Goal: Task Accomplishment & Management: Manage account settings

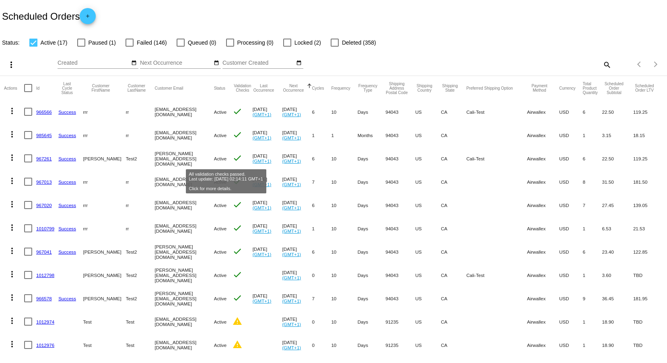
drag, startPoint x: 184, startPoint y: 105, endPoint x: 225, endPoint y: 118, distance: 42.8
click at [210, 111] on mat-row "more_vert 966566 Success rrr rr [EMAIL_ADDRESS][DOMAIN_NAME] Active check [DATE…" at bounding box center [333, 111] width 659 height 23
click at [243, 173] on mat-cell "check" at bounding box center [243, 181] width 20 height 23
click at [87, 12] on span "add" at bounding box center [88, 18] width 10 height 20
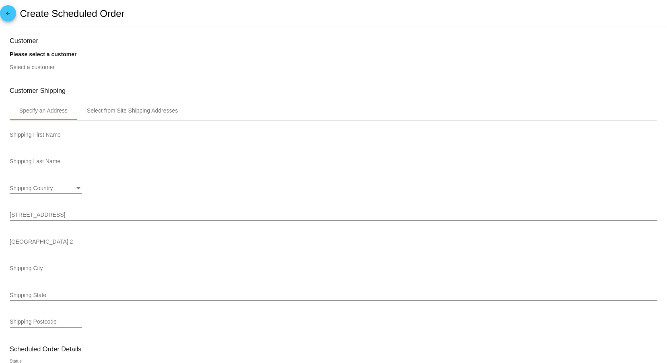
type input "[DATE]"
click at [80, 60] on div "Select a customer" at bounding box center [334, 66] width 648 height 16
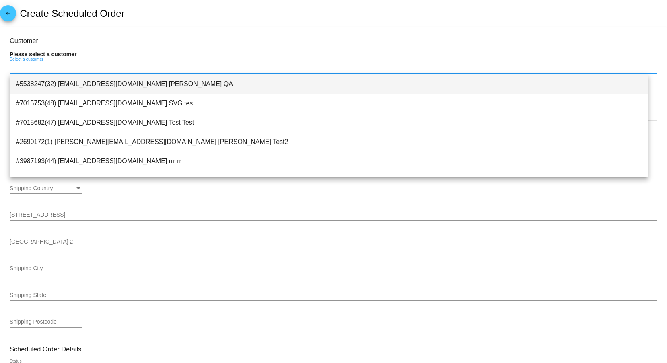
click at [87, 87] on span "#5538247(32) [EMAIL_ADDRESS][DOMAIN_NAME] [PERSON_NAME] QA" at bounding box center [329, 83] width 626 height 19
type input "[PERSON_NAME]"
type input "100000 Wads"
type input "Mountain View"
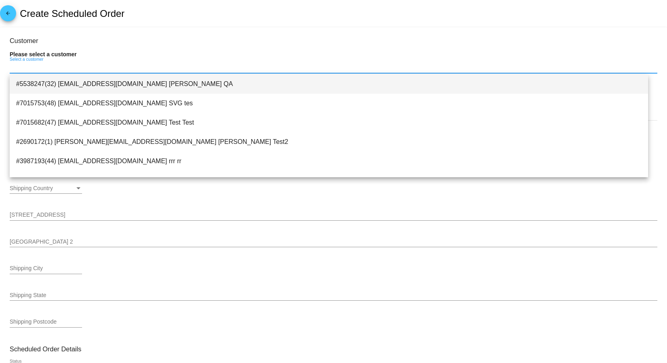
type input "94043"
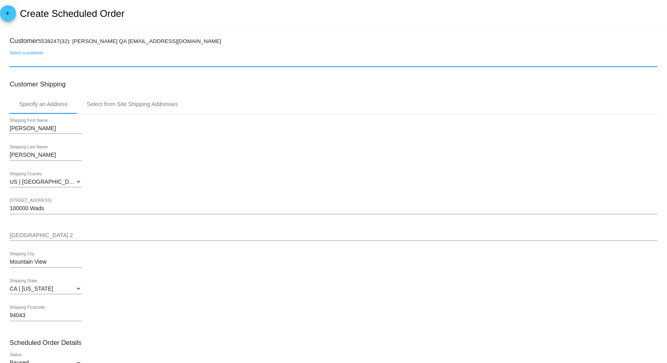
scroll to position [121, 0]
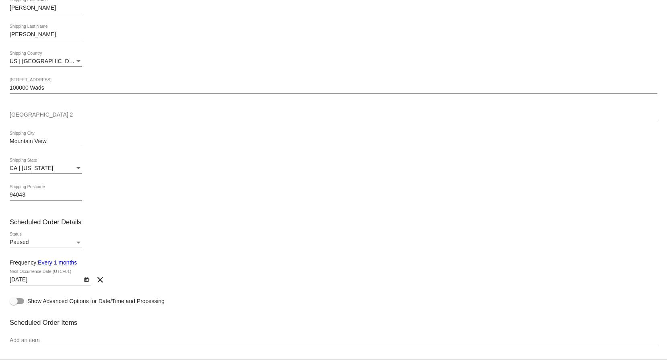
click at [29, 244] on div "Paused" at bounding box center [42, 242] width 65 height 6
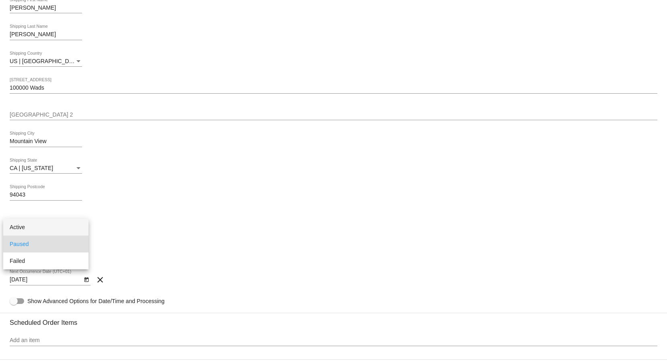
click at [23, 223] on span "Active" at bounding box center [46, 227] width 72 height 17
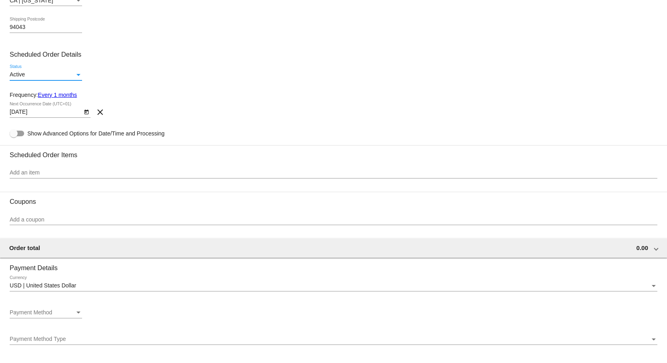
scroll to position [362, 0]
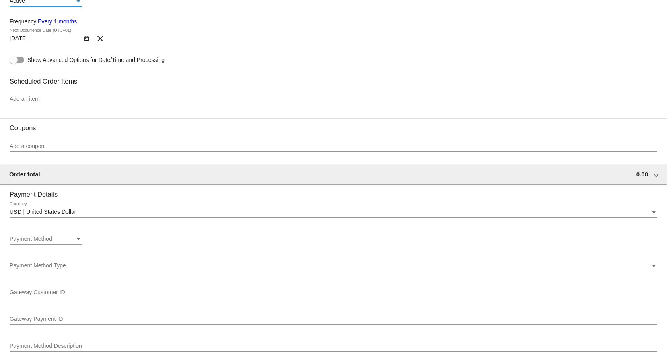
click at [21, 103] on input "Add an item" at bounding box center [334, 99] width 648 height 6
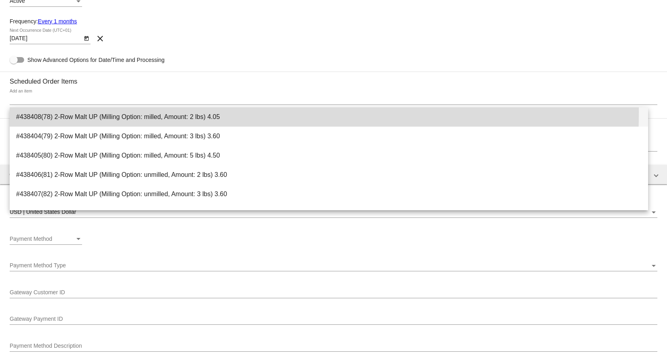
click at [34, 111] on span "#438408(78) 2-Row Malt UP (Milling Option: milled, Amount: 2 lbs) 4.05" at bounding box center [329, 116] width 626 height 19
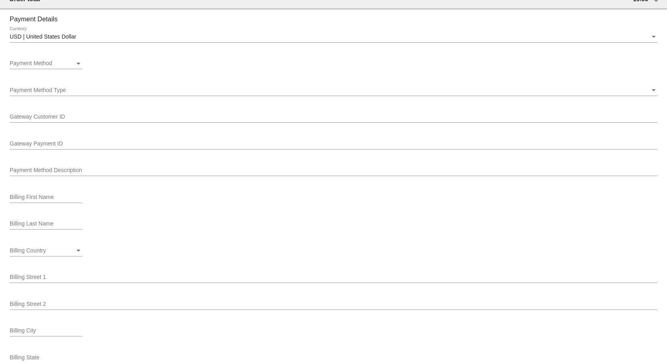
scroll to position [604, 0]
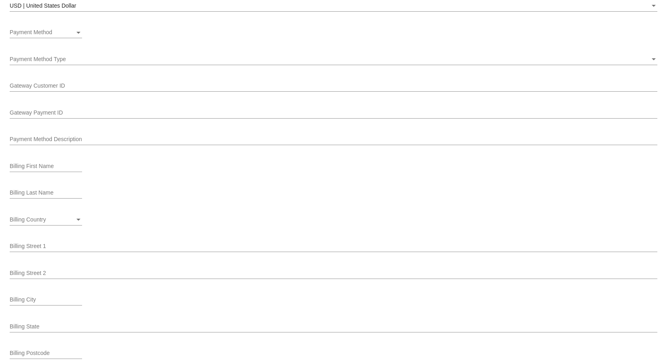
click at [51, 29] on div "Payment Method Payment Method" at bounding box center [46, 31] width 72 height 16
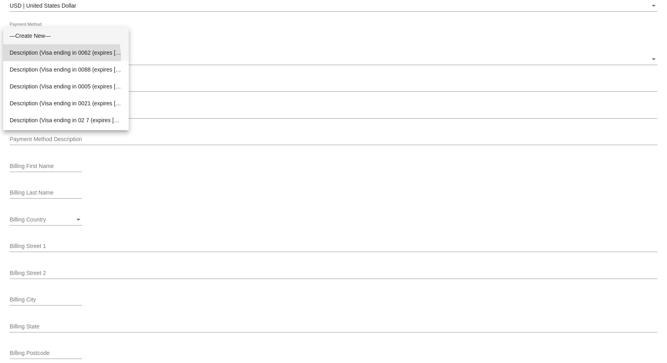
click at [62, 57] on span "Description (Visa ending in 0062 (expires [CREDIT_CARD_DATA])) GatewayCustomerI…" at bounding box center [66, 52] width 113 height 17
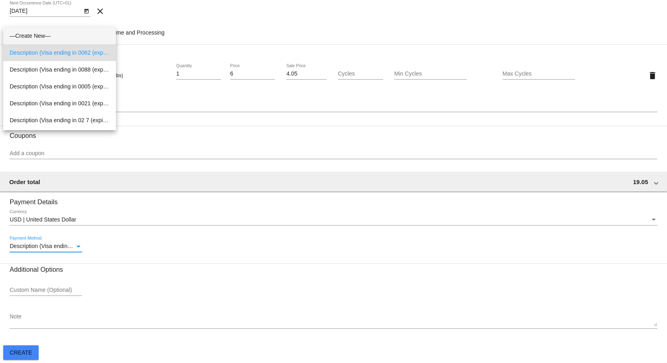
scroll to position [393, 0]
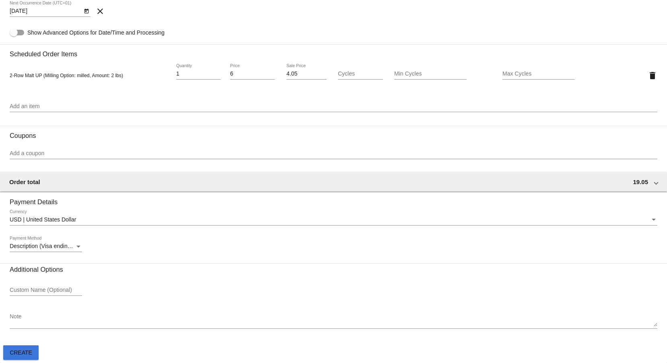
click at [19, 351] on span "Create" at bounding box center [21, 353] width 23 height 6
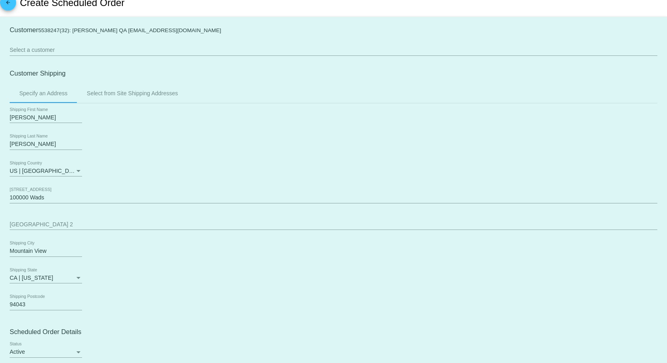
scroll to position [0, 0]
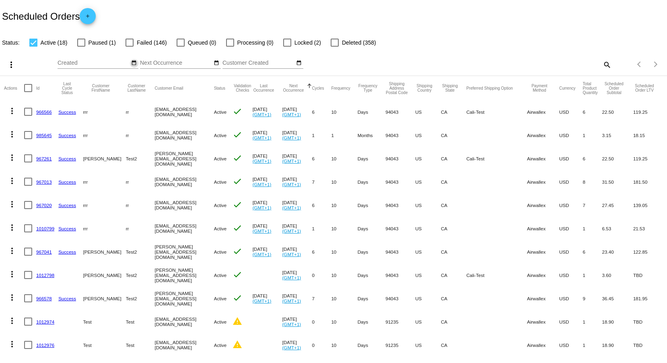
click at [133, 63] on mat-icon "date_range" at bounding box center [134, 63] width 6 height 6
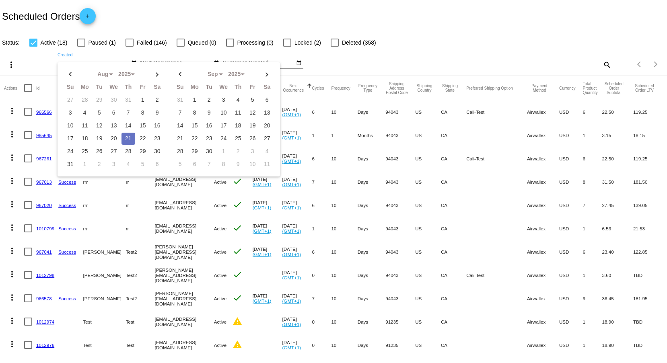
click at [125, 138] on td "21" at bounding box center [129, 139] width 14 height 12
type input "[DATE] - [DATE]"
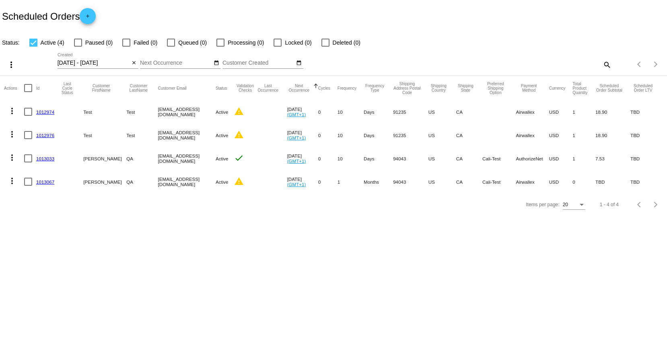
click at [49, 160] on link "1013033" at bounding box center [45, 158] width 18 height 5
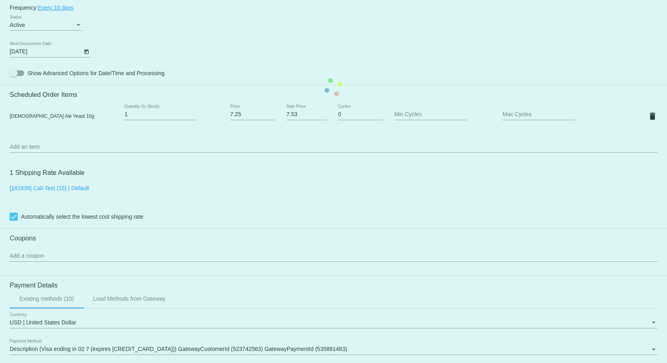
scroll to position [525, 0]
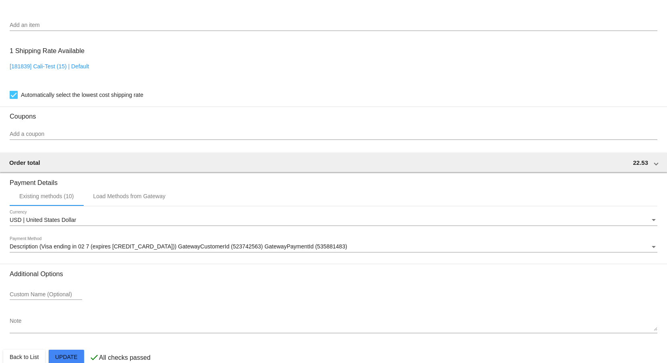
click at [62, 130] on div "Add a coupon" at bounding box center [334, 132] width 648 height 16
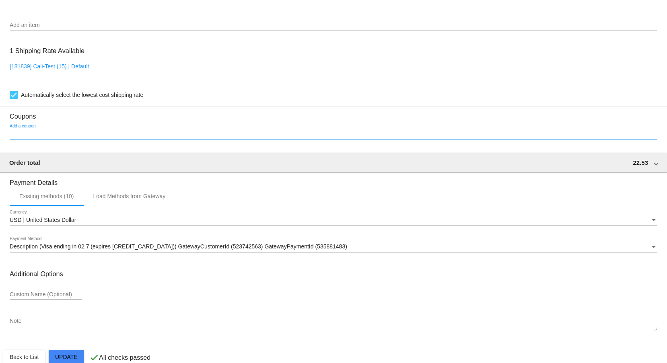
click at [53, 138] on input "Add a coupon" at bounding box center [334, 134] width 648 height 6
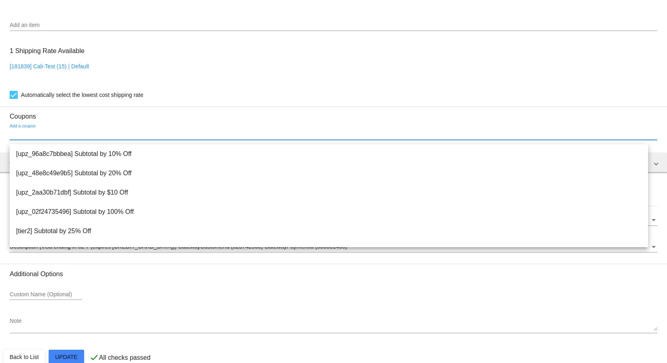
click at [42, 130] on div "Add a coupon" at bounding box center [334, 132] width 648 height 16
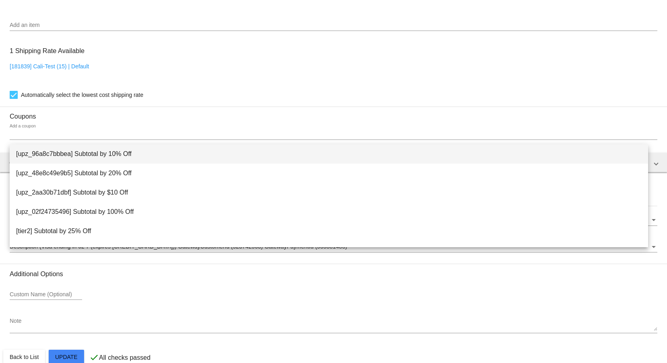
click at [127, 148] on span "[upz_96a8c7bbbea] Subtotal by 10% Off" at bounding box center [329, 153] width 626 height 19
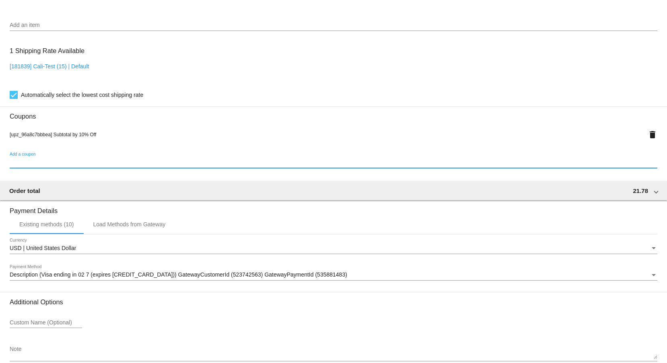
scroll to position [573, 0]
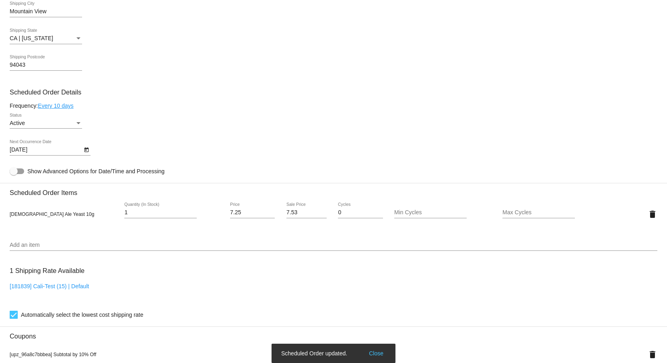
scroll to position [331, 0]
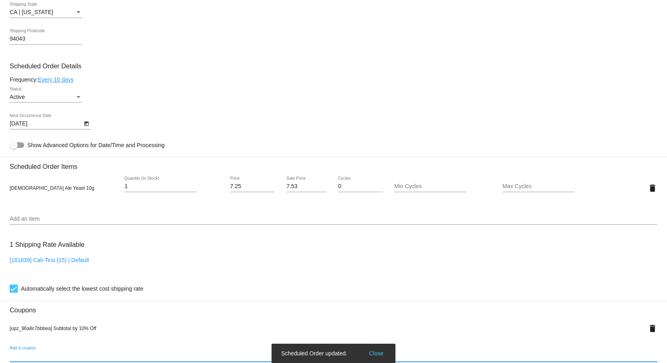
click at [53, 220] on div "Add an item" at bounding box center [334, 217] width 648 height 16
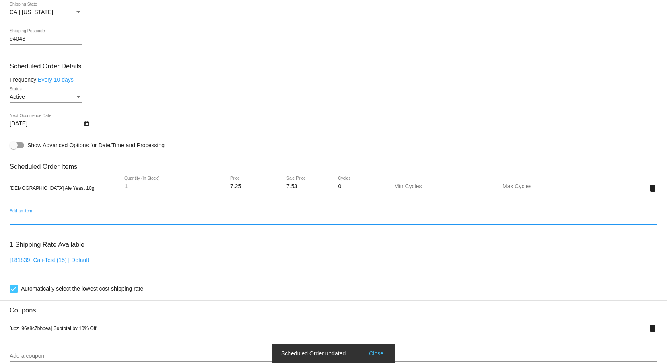
click at [36, 223] on input "Add an item" at bounding box center [334, 219] width 648 height 6
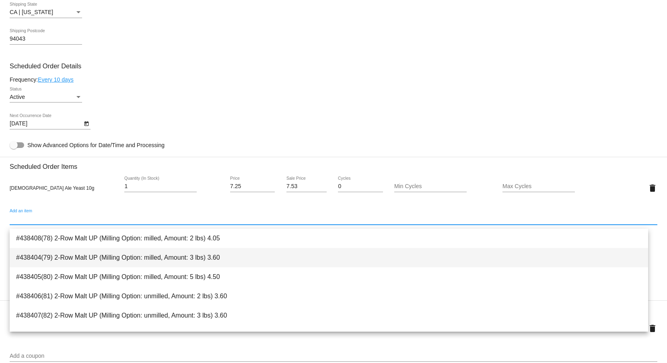
click at [66, 250] on span "#438404(79) 2-Row Malt UP (Milling Option: milled, Amount: 3 lbs) 3.60" at bounding box center [329, 257] width 626 height 19
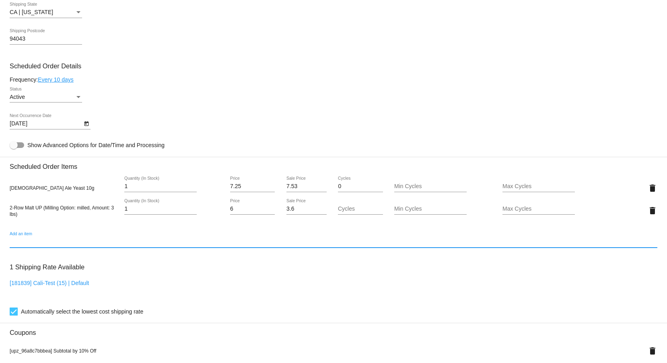
scroll to position [595, 0]
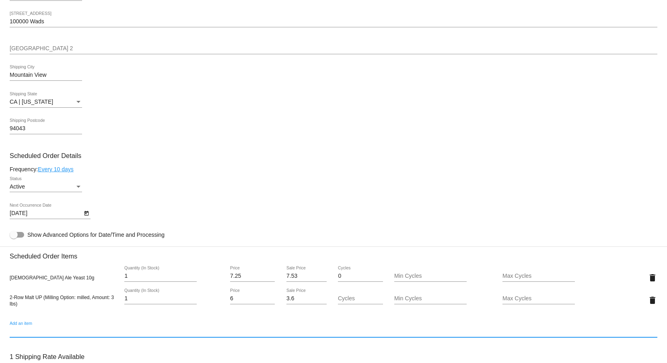
scroll to position [483, 0]
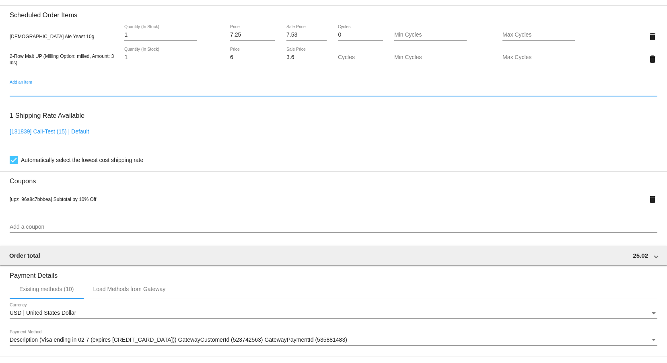
click at [48, 89] on div "Add an item" at bounding box center [334, 88] width 648 height 16
drag, startPoint x: 40, startPoint y: 91, endPoint x: -75, endPoint y: 93, distance: 114.7
click at [0, 93] on html "arrow_back Scheduled Order #1013033 Active more_vert Validation Checks check Pa…" at bounding box center [333, 181] width 667 height 363
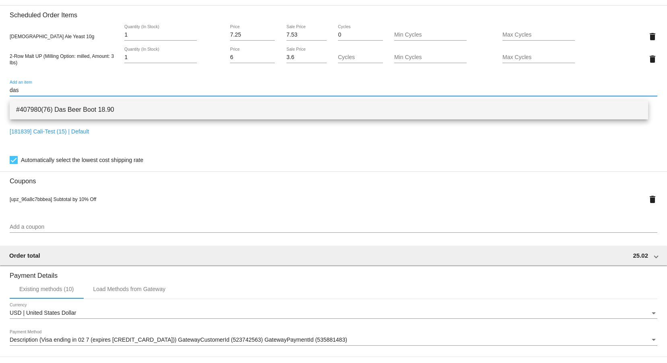
type input "das"
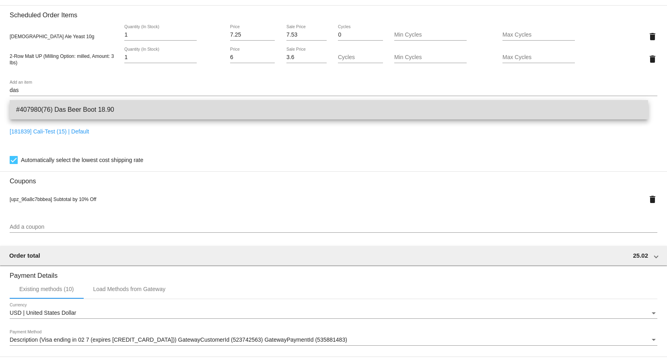
click at [80, 110] on span "#407980(76) Das Beer Boot 18.90" at bounding box center [329, 109] width 626 height 19
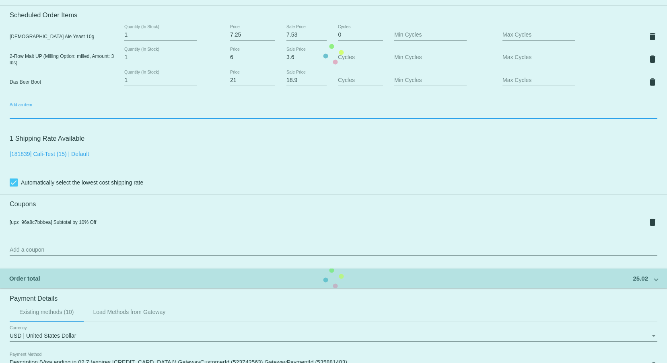
scroll to position [604, 0]
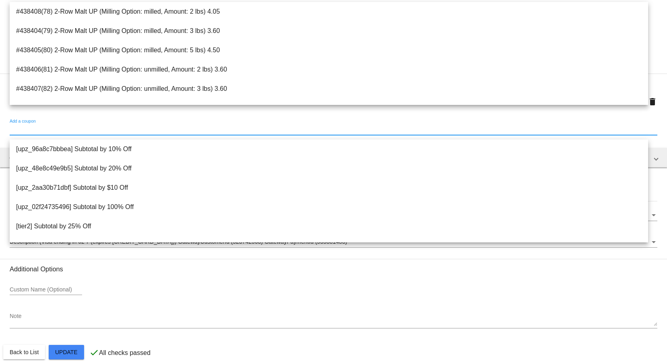
click at [47, 131] on input "Add a coupon" at bounding box center [334, 129] width 648 height 6
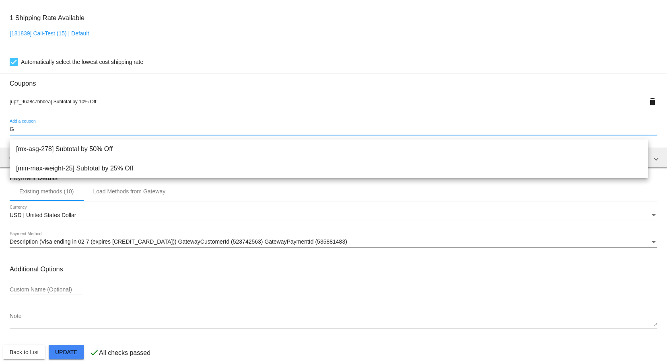
type input "G"
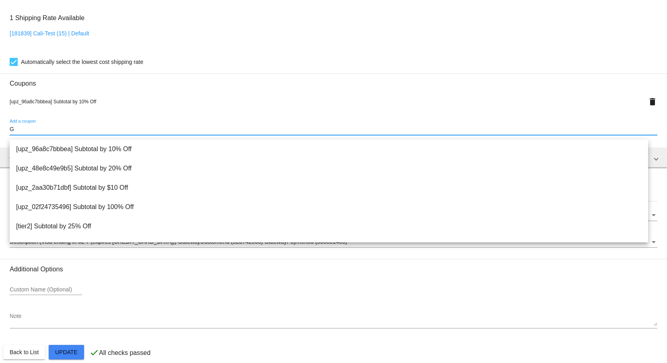
drag, startPoint x: 57, startPoint y: 128, endPoint x: -31, endPoint y: 142, distance: 89.5
click at [0, 142] on html "arrow_back Scheduled Order #1013033 Active more_vert Validation Checks check Pa…" at bounding box center [333, 181] width 667 height 363
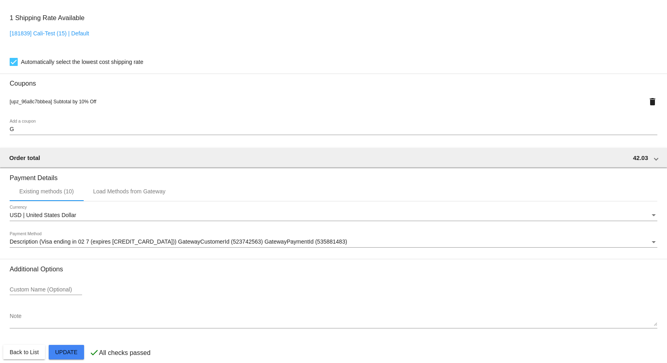
click at [31, 124] on div "G Add a coupon" at bounding box center [334, 128] width 648 height 16
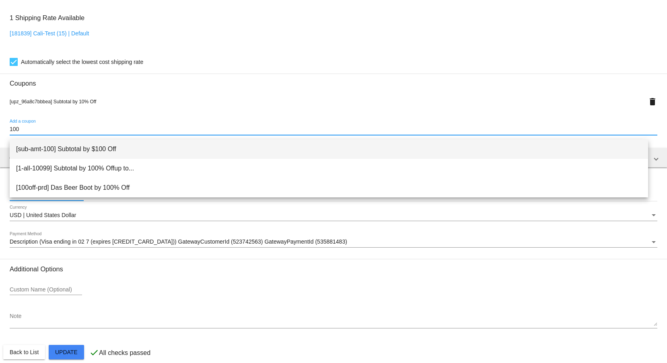
type input "100"
click at [134, 152] on span "[sub-amt-100] Subtotal by $100 Off" at bounding box center [329, 149] width 626 height 19
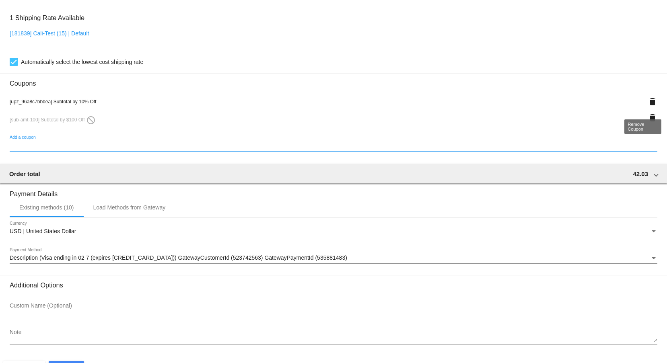
click at [648, 107] on mat-icon "delete" at bounding box center [653, 102] width 10 height 10
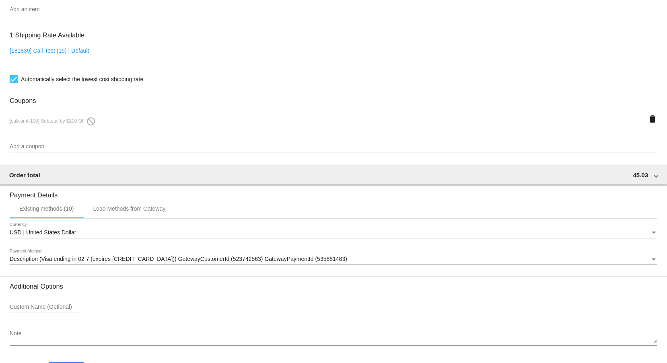
scroll to position [618, 0]
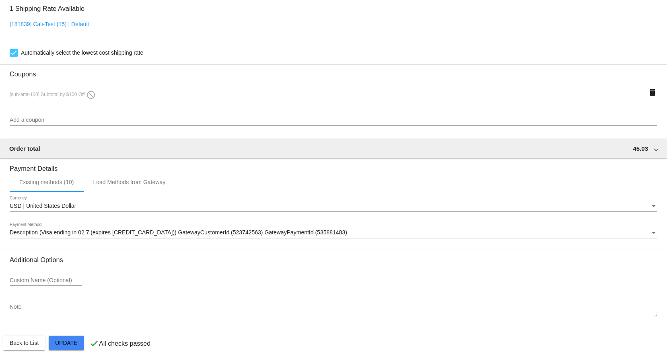
click at [46, 115] on div "Add a coupon" at bounding box center [334, 118] width 648 height 16
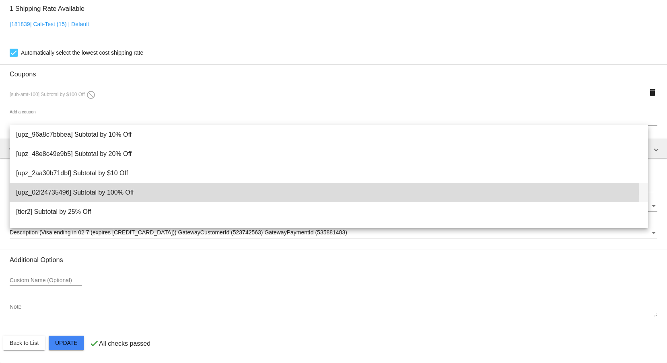
click at [74, 192] on span "[upz_02f24735496] Subtotal by 100% Off" at bounding box center [329, 192] width 626 height 19
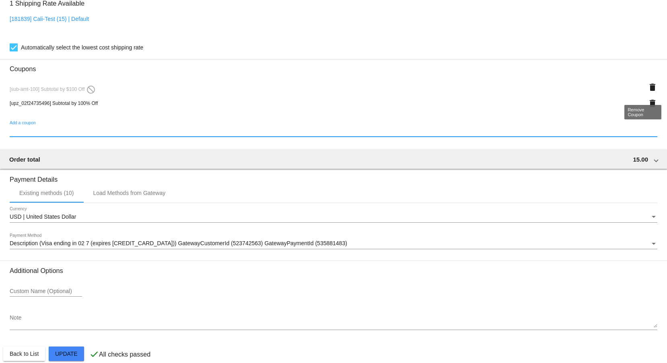
click at [648, 92] on mat-icon "delete" at bounding box center [653, 87] width 10 height 10
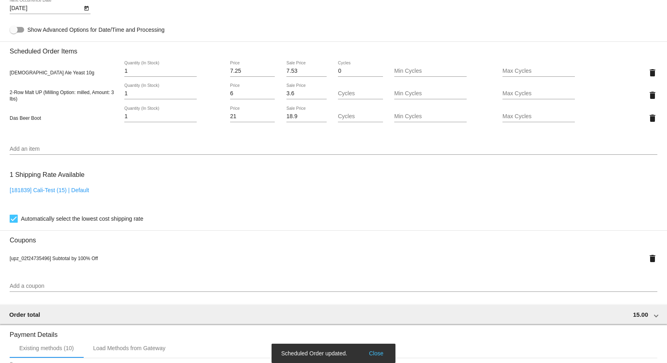
scroll to position [377, 0]
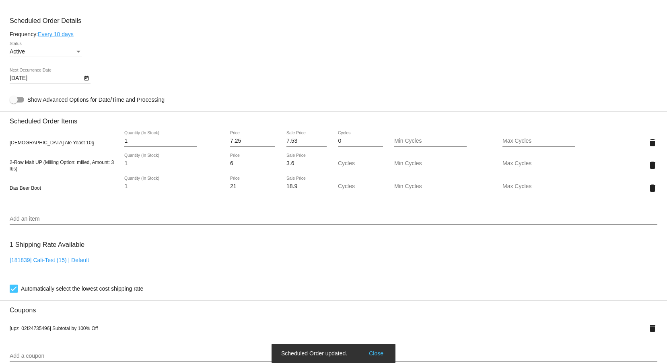
drag, startPoint x: 23, startPoint y: 165, endPoint x: 301, endPoint y: 168, distance: 278.9
click at [301, 168] on div "2-Row Malt UP (Milling Option: milled, Amount: 3 lbs) 1 Quantity (In Stock) 6 P…" at bounding box center [334, 165] width 648 height 23
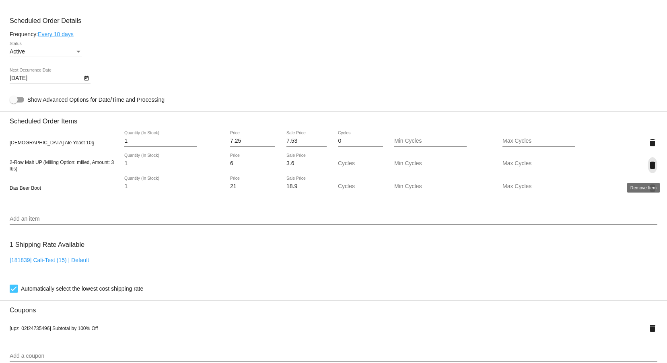
click at [648, 165] on mat-icon "delete" at bounding box center [653, 166] width 10 height 10
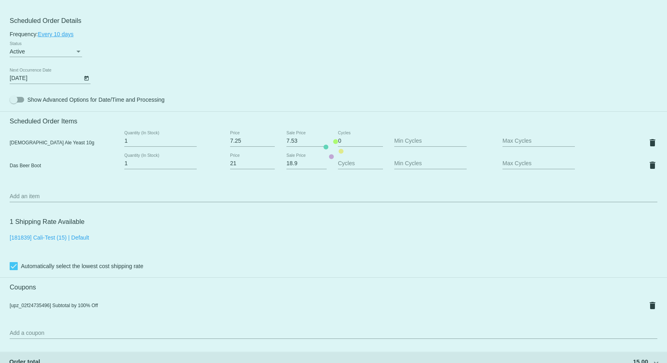
click at [552, 92] on mat-card "Customer 5538247: [PERSON_NAME] QA [EMAIL_ADDRESS][DOMAIN_NAME] Customer Shippi…" at bounding box center [333, 149] width 667 height 855
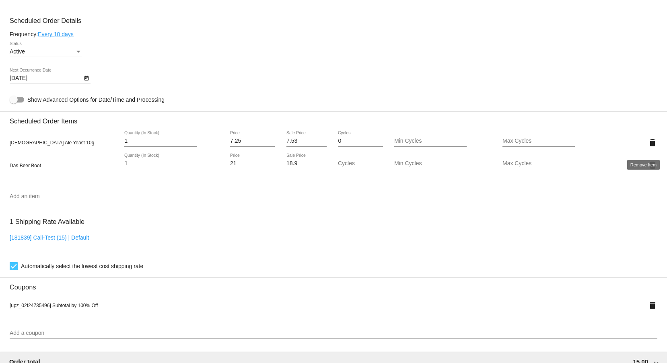
click at [648, 148] on mat-icon "delete" at bounding box center [653, 143] width 10 height 10
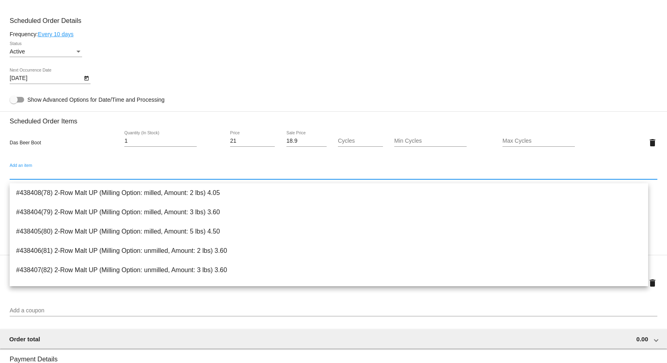
click at [137, 177] on input "Add an item" at bounding box center [334, 174] width 648 height 6
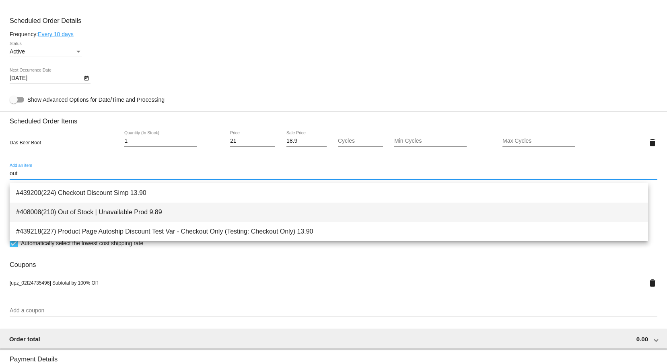
type input "out"
drag, startPoint x: 135, startPoint y: 208, endPoint x: 198, endPoint y: 231, distance: 67.0
click at [134, 208] on span "#408008(210) Out of Stock | Unavailable Prod 9.89" at bounding box center [329, 212] width 626 height 19
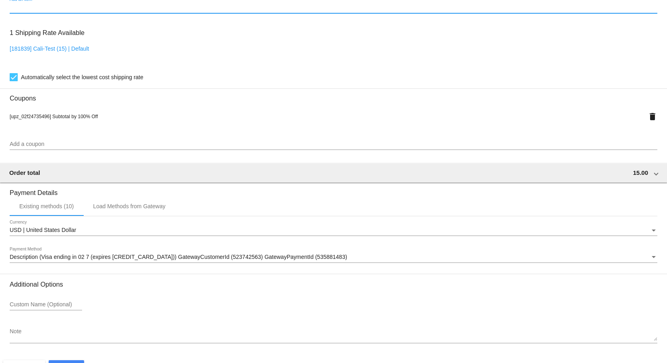
scroll to position [595, 0]
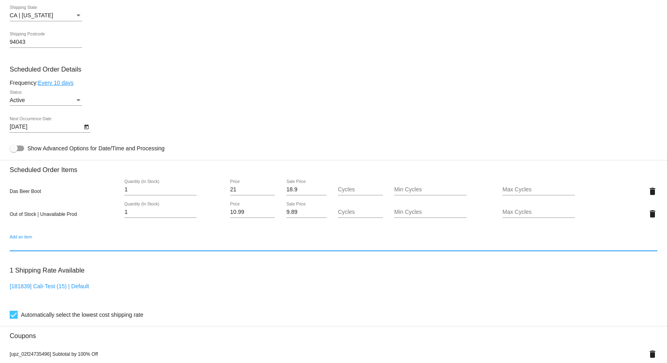
scroll to position [233, 0]
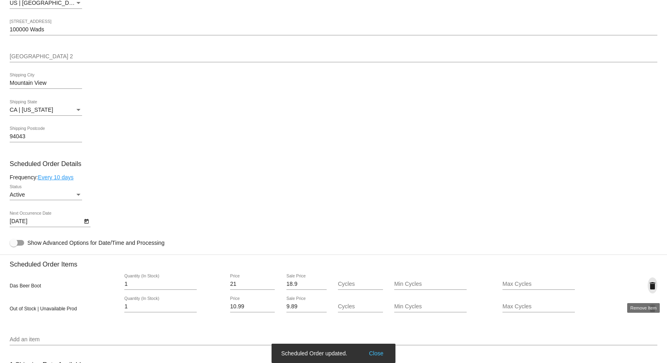
click at [648, 288] on mat-icon "delete" at bounding box center [653, 286] width 10 height 10
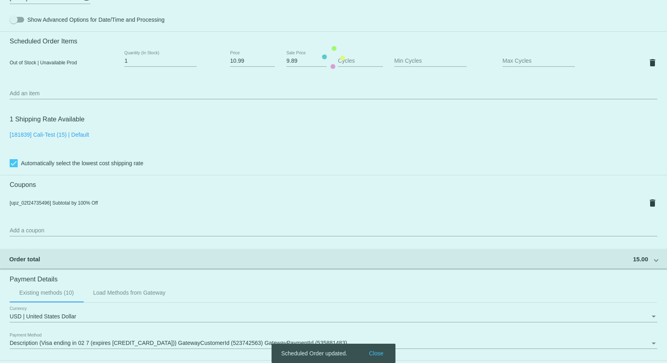
scroll to position [573, 0]
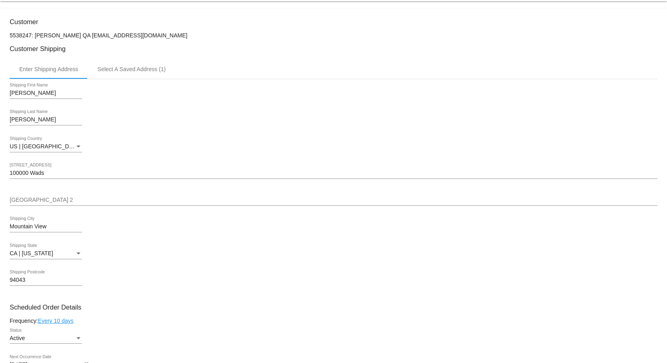
scroll to position [0, 0]
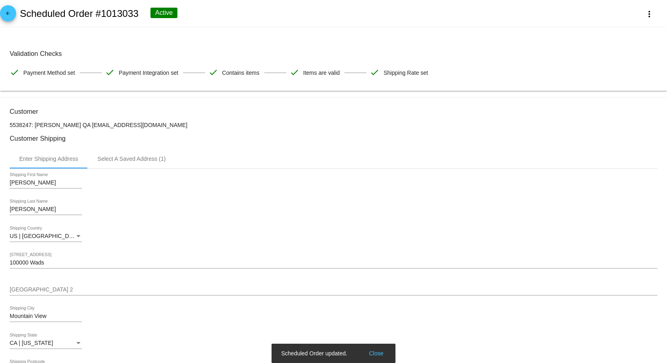
click at [370, 351] on button "Close" at bounding box center [376, 354] width 19 height 8
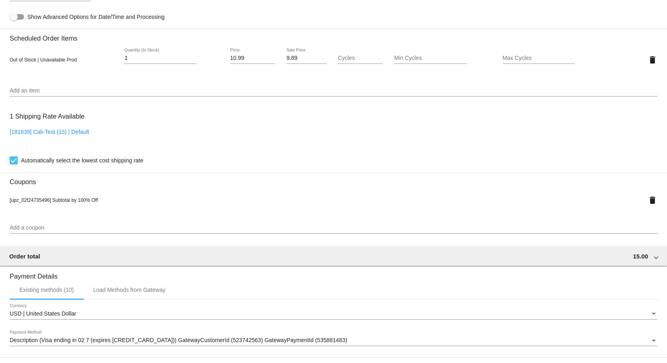
scroll to position [452, 0]
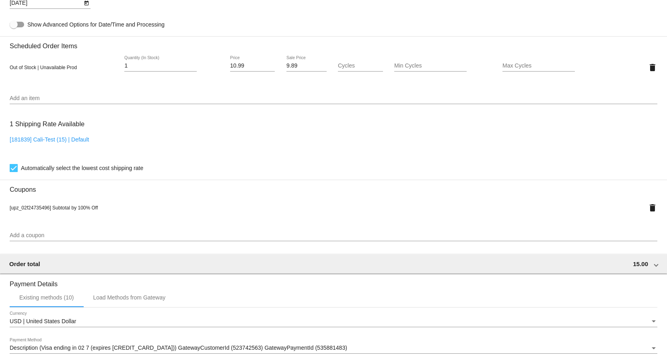
click at [43, 93] on div "Add an item" at bounding box center [334, 97] width 648 height 16
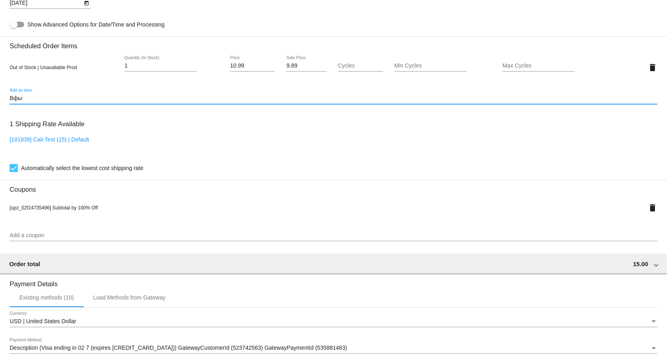
drag, startPoint x: 31, startPoint y: 104, endPoint x: -16, endPoint y: 104, distance: 47.1
click at [0, 104] on html "arrow_back Scheduled Order #1013033 Active more_vert Validation Checks check Pa…" at bounding box center [333, 181] width 667 height 363
click at [95, 102] on input "da" at bounding box center [334, 98] width 648 height 6
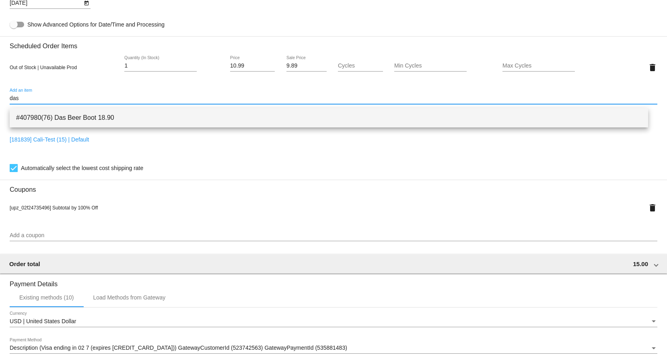
type input "das"
click at [91, 115] on span "#407980(76) Das Beer Boot 18.90" at bounding box center [329, 117] width 626 height 19
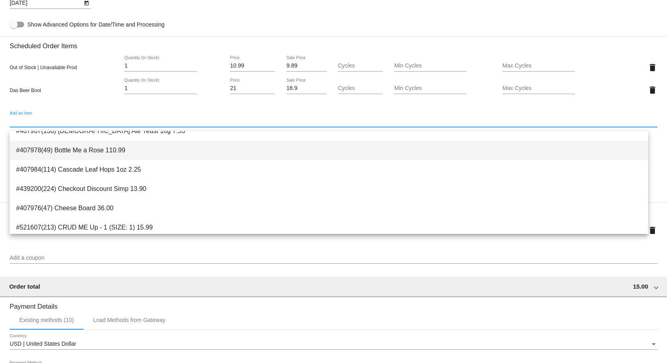
scroll to position [1539, 0]
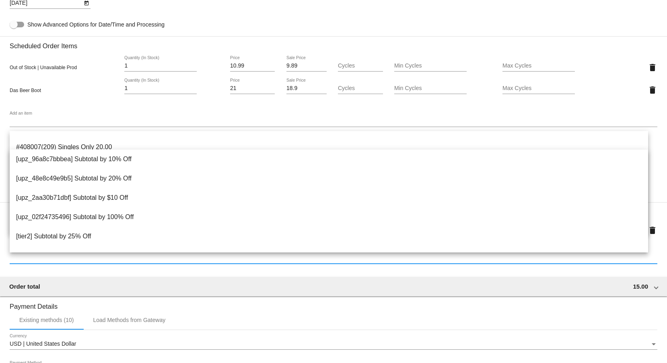
click at [190, 262] on input "Add a coupon" at bounding box center [334, 258] width 648 height 6
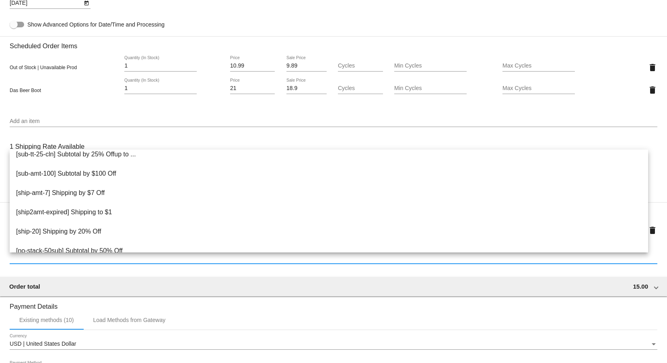
scroll to position [534, 0]
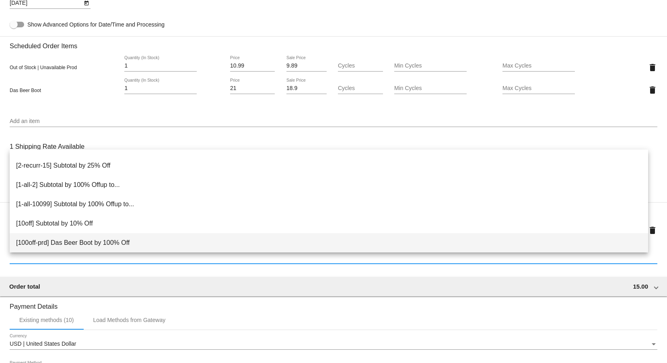
paste input "100off-prd"
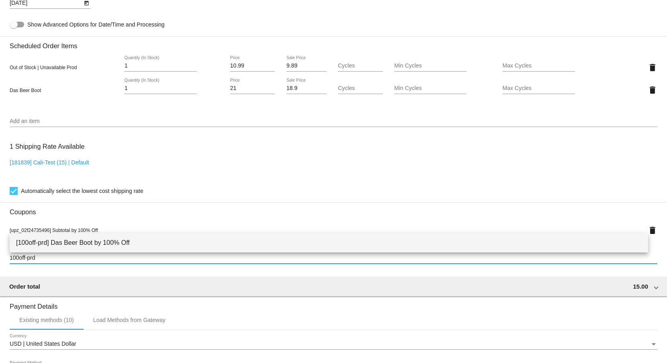
type input "100off-prd"
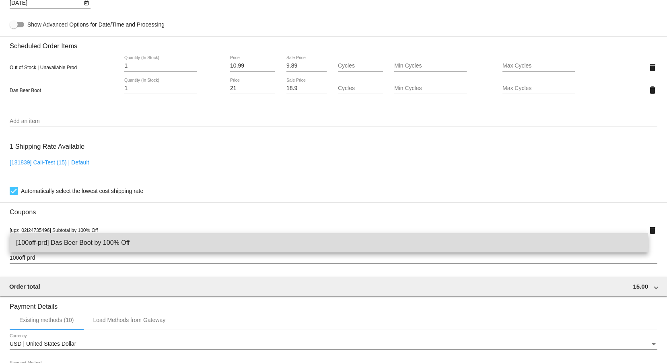
click at [72, 242] on span "[100off-prd] Das Beer Boot by 100% Off" at bounding box center [329, 242] width 626 height 19
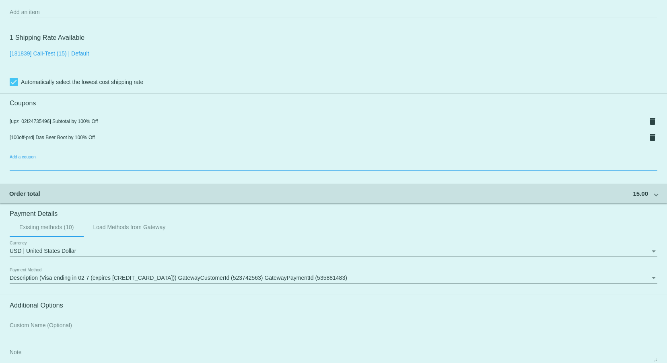
scroll to position [573, 0]
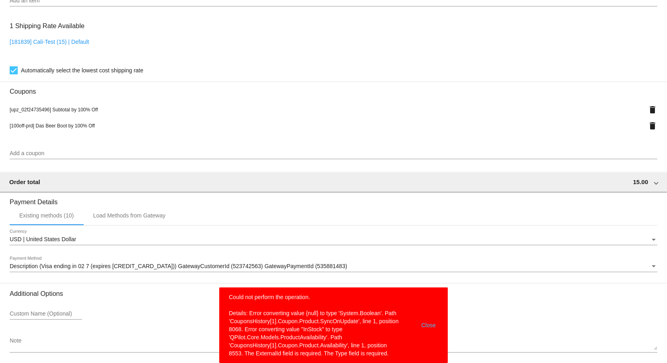
drag, startPoint x: 30, startPoint y: 108, endPoint x: 97, endPoint y: 114, distance: 67.9
click at [97, 114] on div "[upz_02f24735496] Subtotal by 100% Off delete" at bounding box center [334, 109] width 648 height 16
drag, startPoint x: 6, startPoint y: 132, endPoint x: 84, endPoint y: 130, distance: 78.9
drag, startPoint x: 150, startPoint y: 117, endPoint x: 74, endPoint y: 119, distance: 76.1
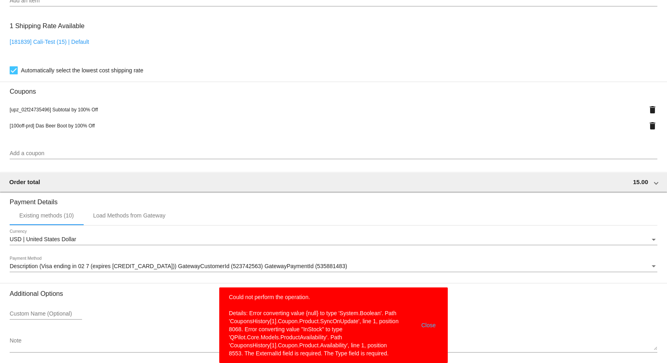
click at [31, 113] on div "[upz_02f24735496] Subtotal by 100% Off" at bounding box center [307, 109] width 594 height 6
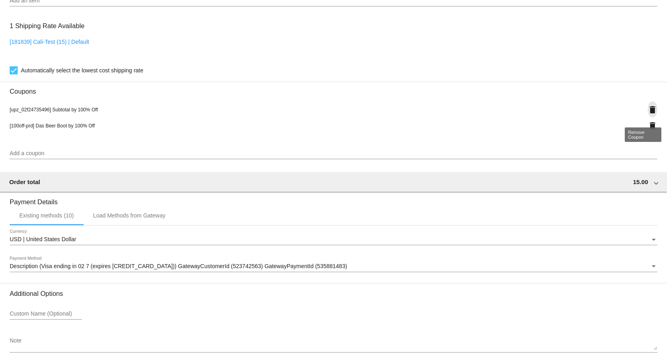
click at [648, 115] on mat-icon "delete" at bounding box center [653, 110] width 10 height 10
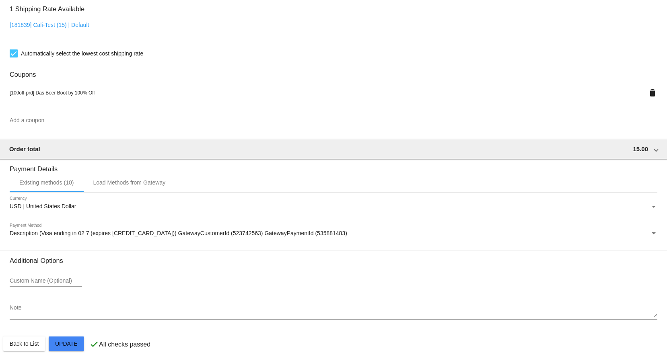
scroll to position [595, 0]
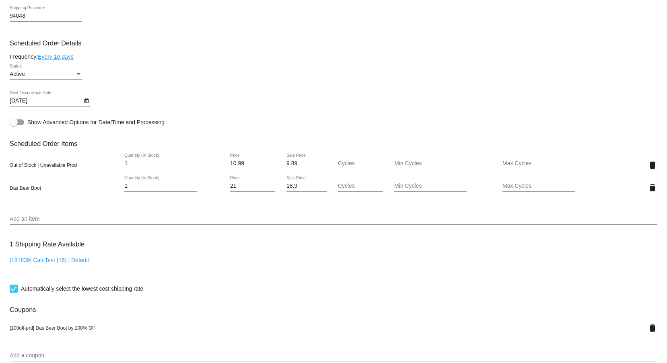
scroll to position [475, 0]
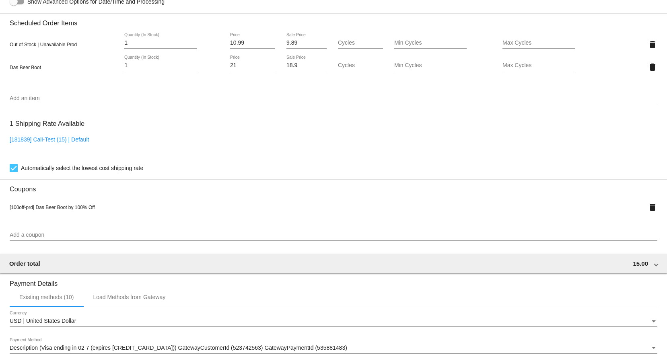
drag, startPoint x: 33, startPoint y: 212, endPoint x: 10, endPoint y: 212, distance: 23.3
click at [10, 210] on span "[100off-prd] Das Beer Boot by 100% Off" at bounding box center [52, 208] width 85 height 6
copy span "[100off-prd"
